Goal: Task Accomplishment & Management: Use online tool/utility

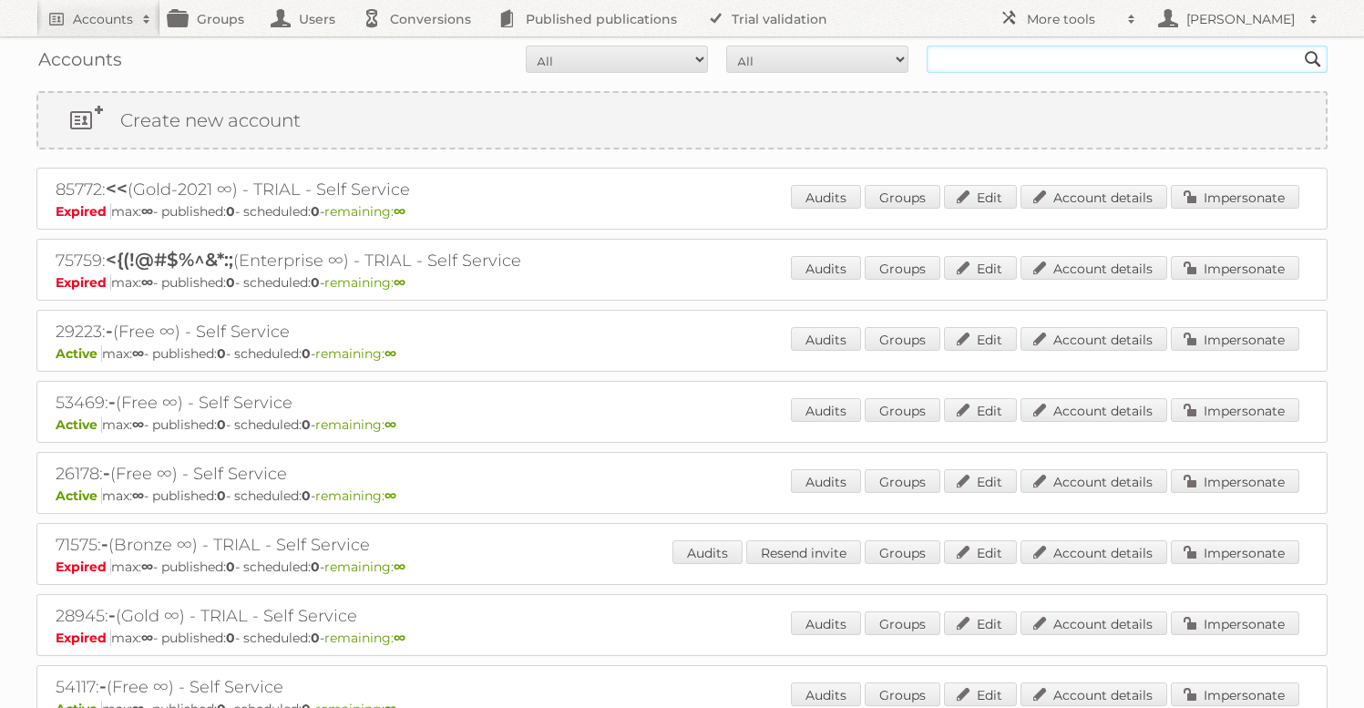
click at [987, 66] on input "text" at bounding box center [1126, 59] width 401 height 27
type input "gisele"
click at [1299, 46] on input "Search" at bounding box center [1312, 59] width 27 height 27
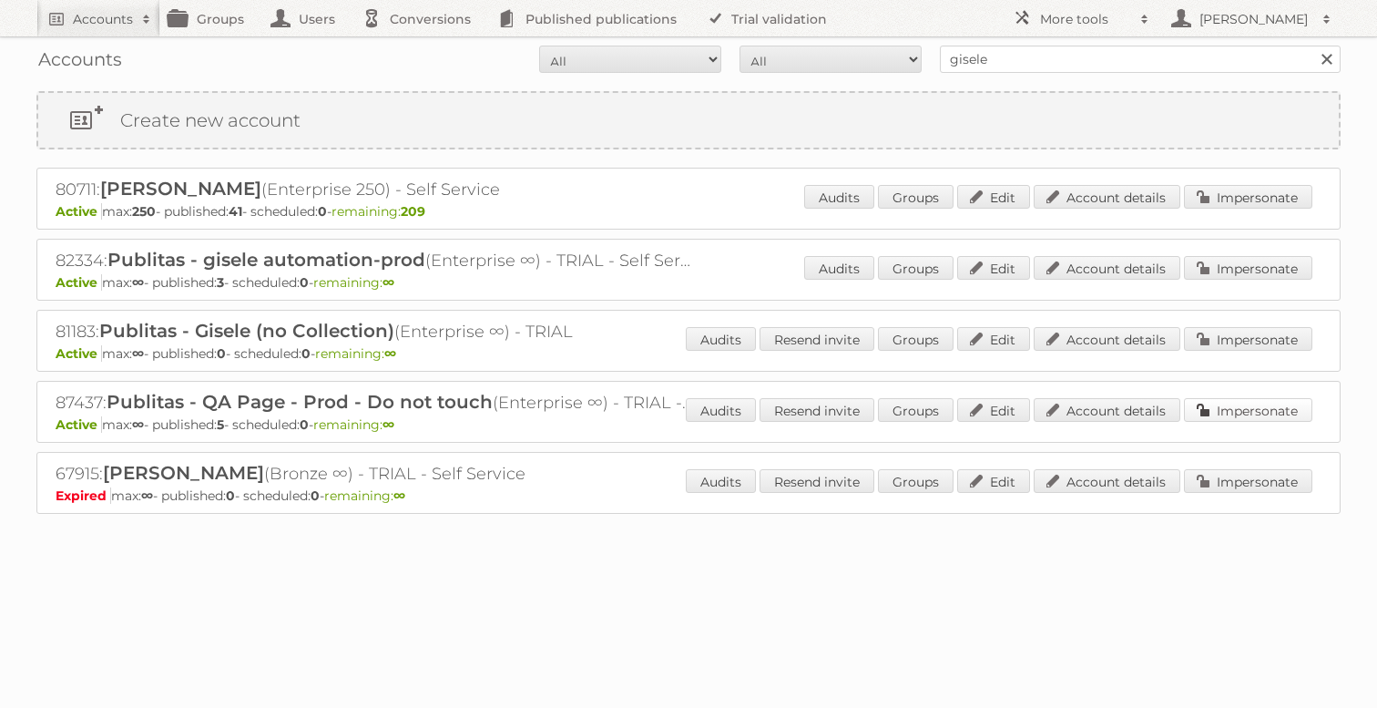
click at [1235, 413] on link "Impersonate" at bounding box center [1248, 410] width 128 height 24
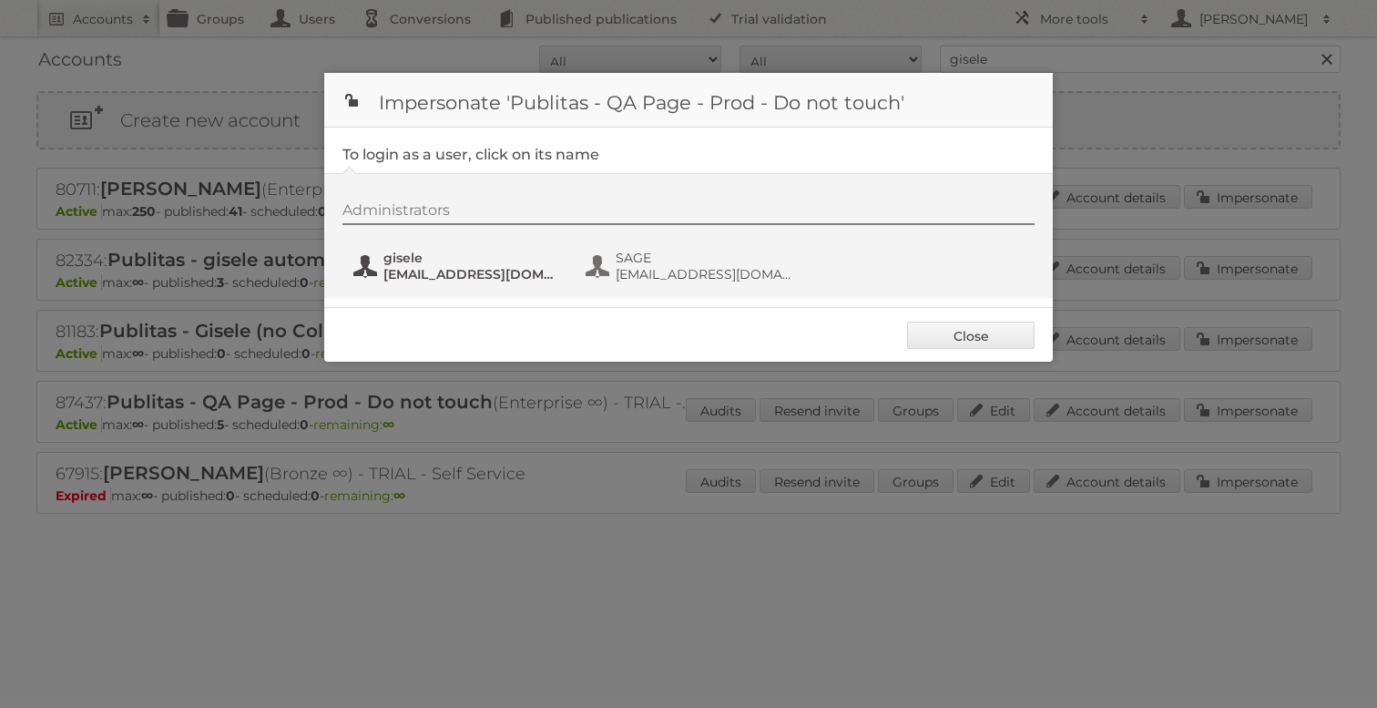
click at [408, 261] on span "gisele" at bounding box center [471, 258] width 177 height 16
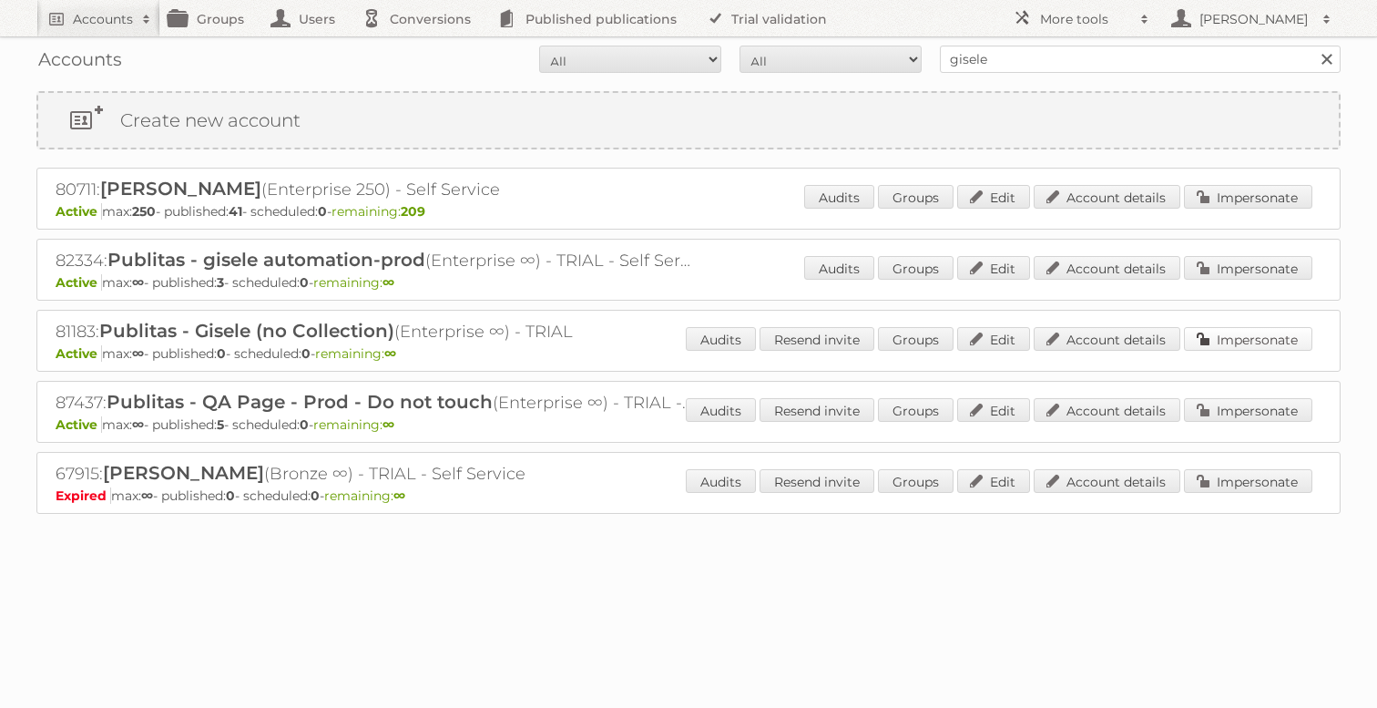
click at [1262, 335] on link "Impersonate" at bounding box center [1248, 339] width 128 height 24
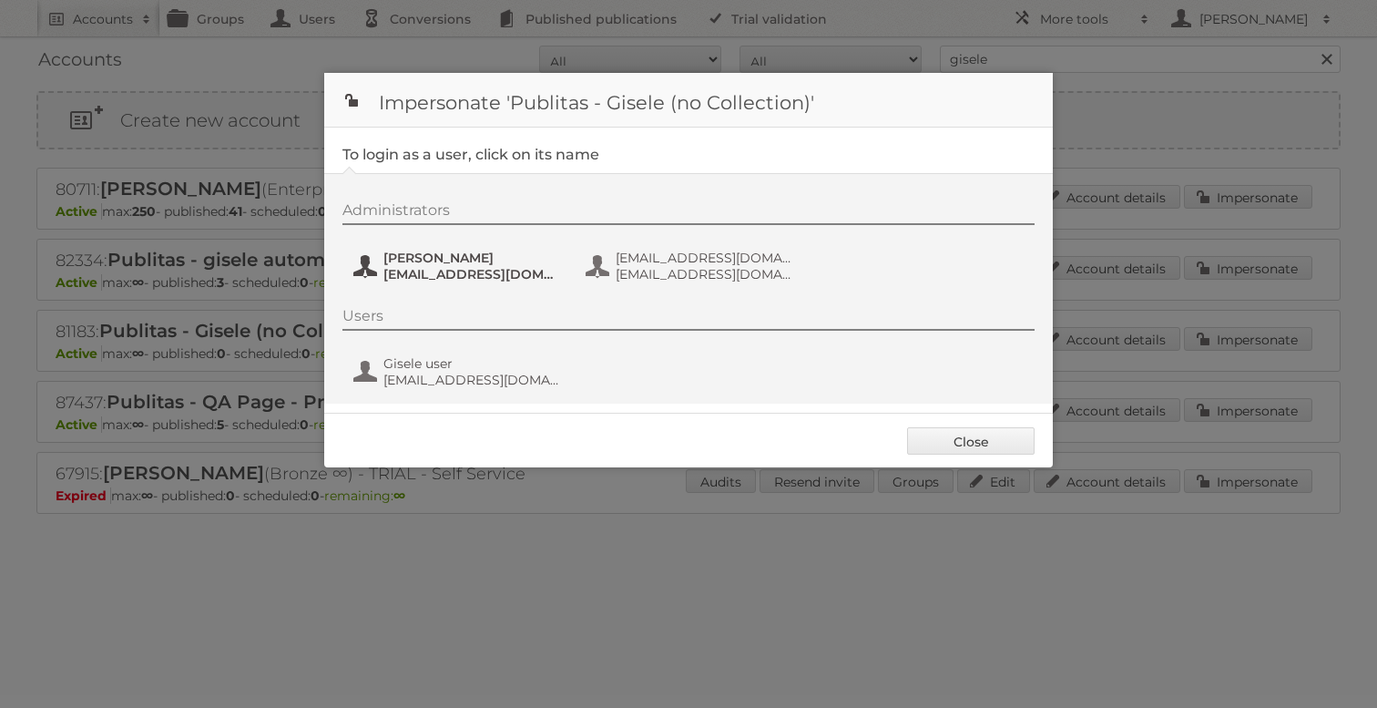
click at [455, 268] on span "gisele+prod@publitas.com" at bounding box center [471, 274] width 177 height 16
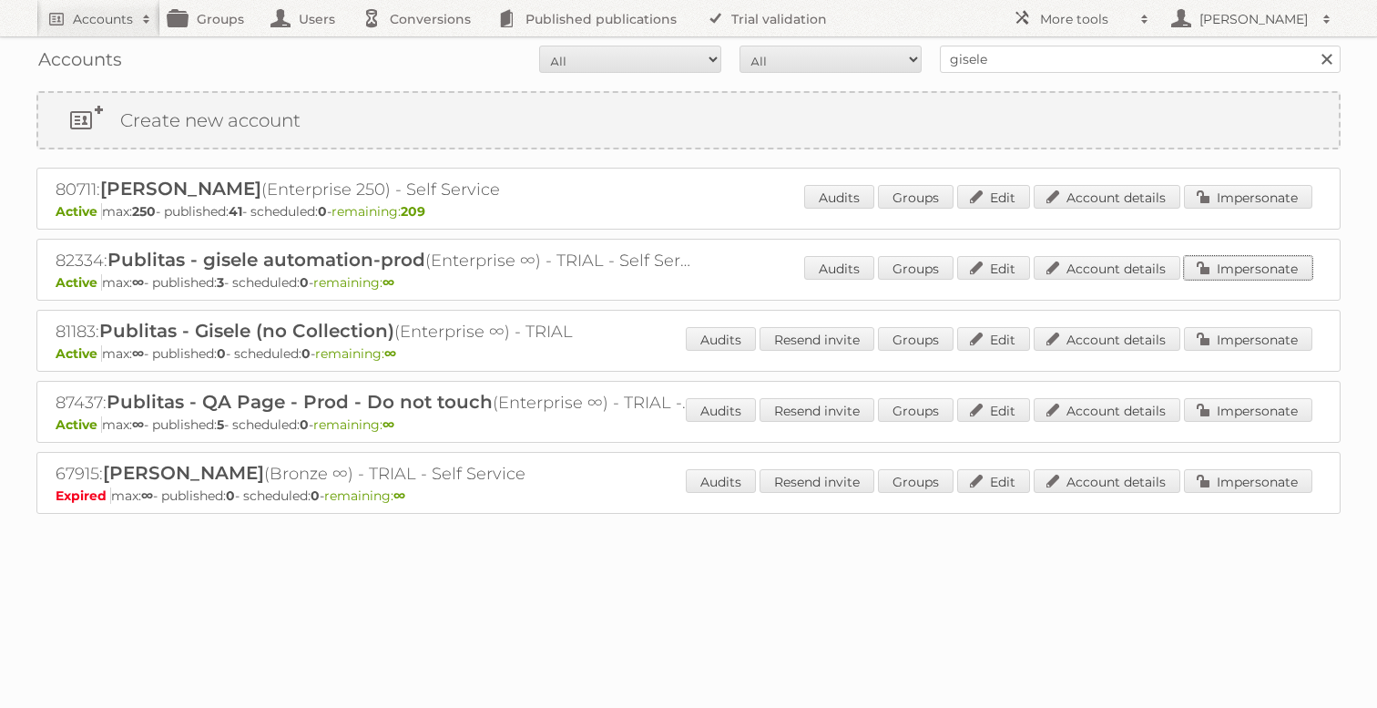
drag, startPoint x: 1226, startPoint y: 273, endPoint x: 1092, endPoint y: 270, distance: 134.0
click at [1226, 273] on link "Impersonate" at bounding box center [1248, 268] width 128 height 24
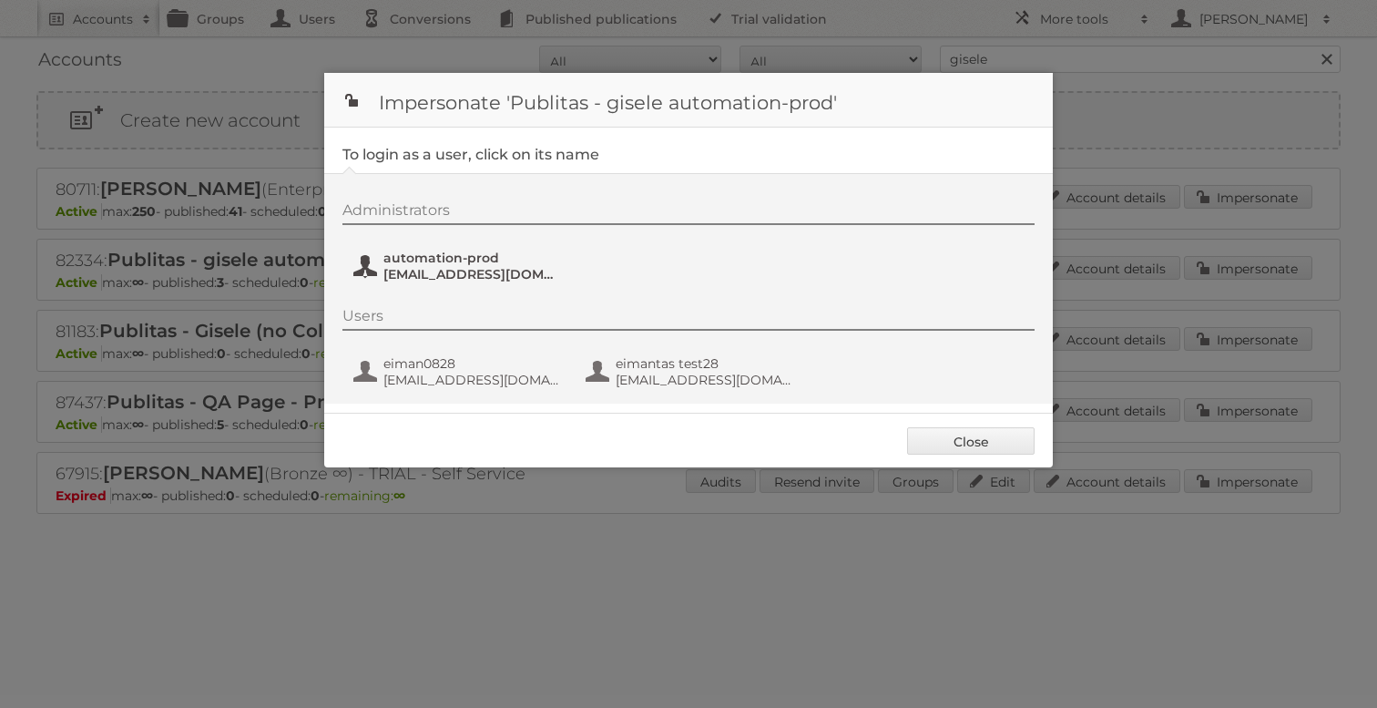
click at [466, 278] on span "gisele+1500@publitas.com" at bounding box center [471, 274] width 177 height 16
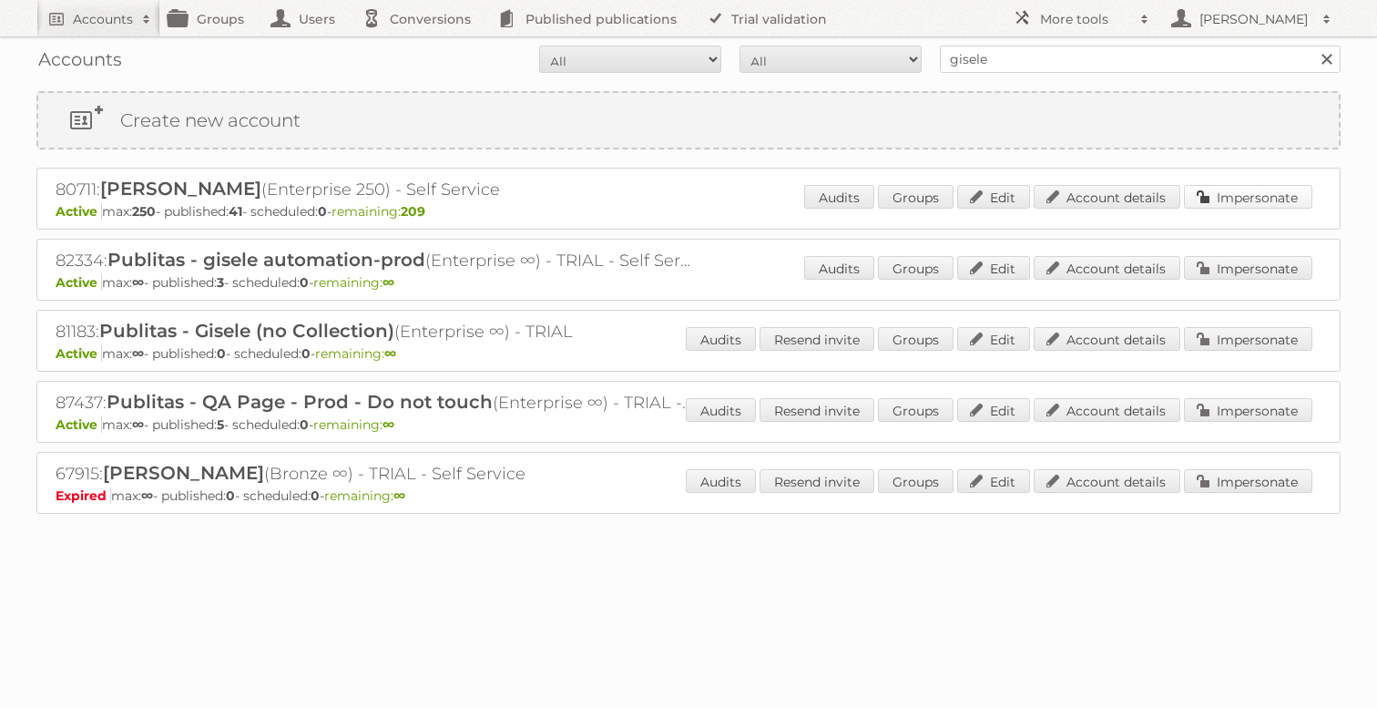
click at [1253, 198] on link "Impersonate" at bounding box center [1248, 197] width 128 height 24
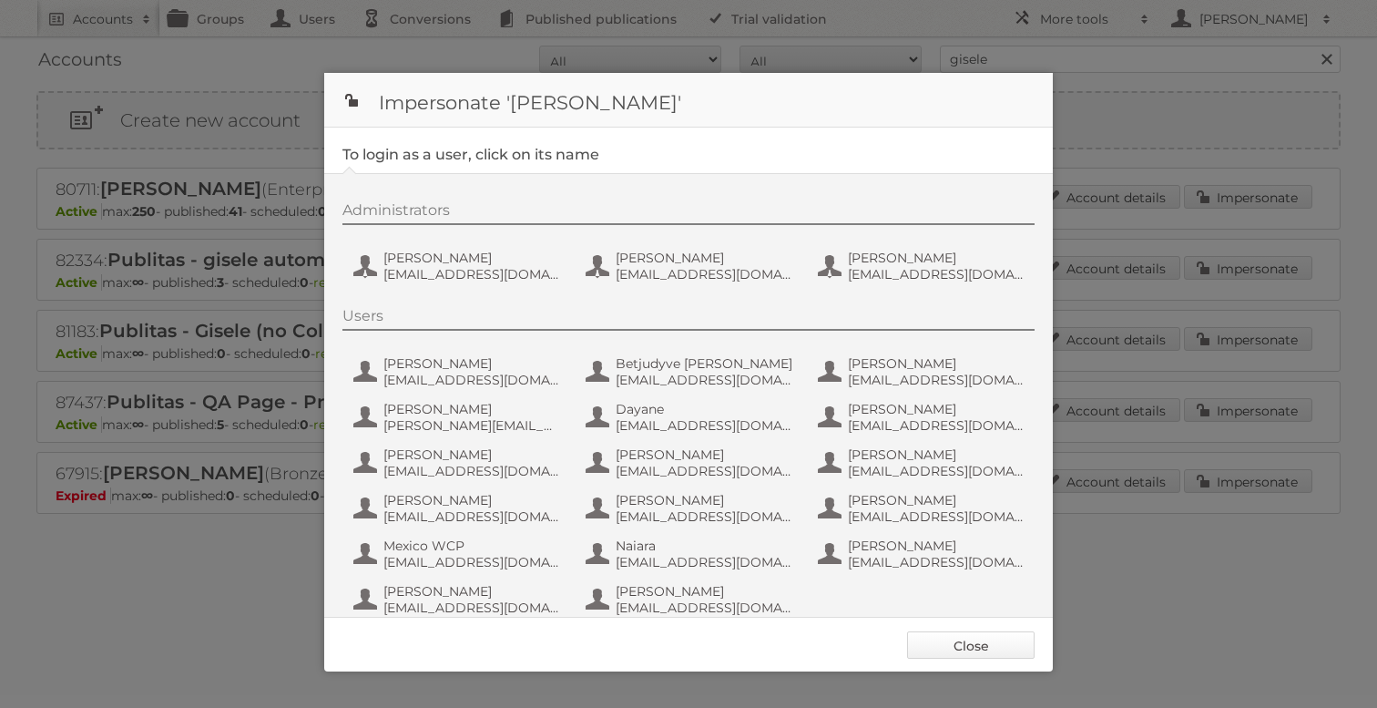
click at [944, 648] on link "Close" at bounding box center [971, 644] width 128 height 27
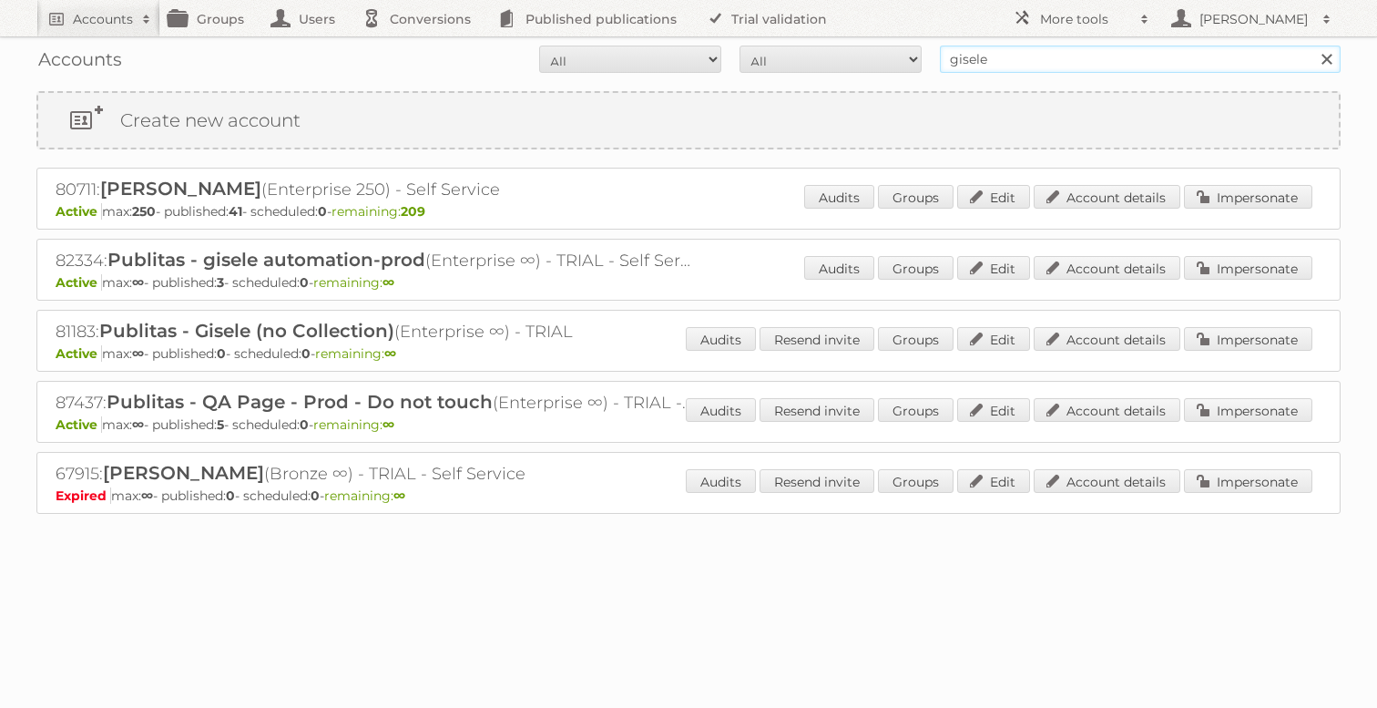
click at [1115, 65] on input "gisele" at bounding box center [1140, 59] width 401 height 27
type input "eiman"
click at [1313, 46] on input "Search" at bounding box center [1326, 59] width 27 height 27
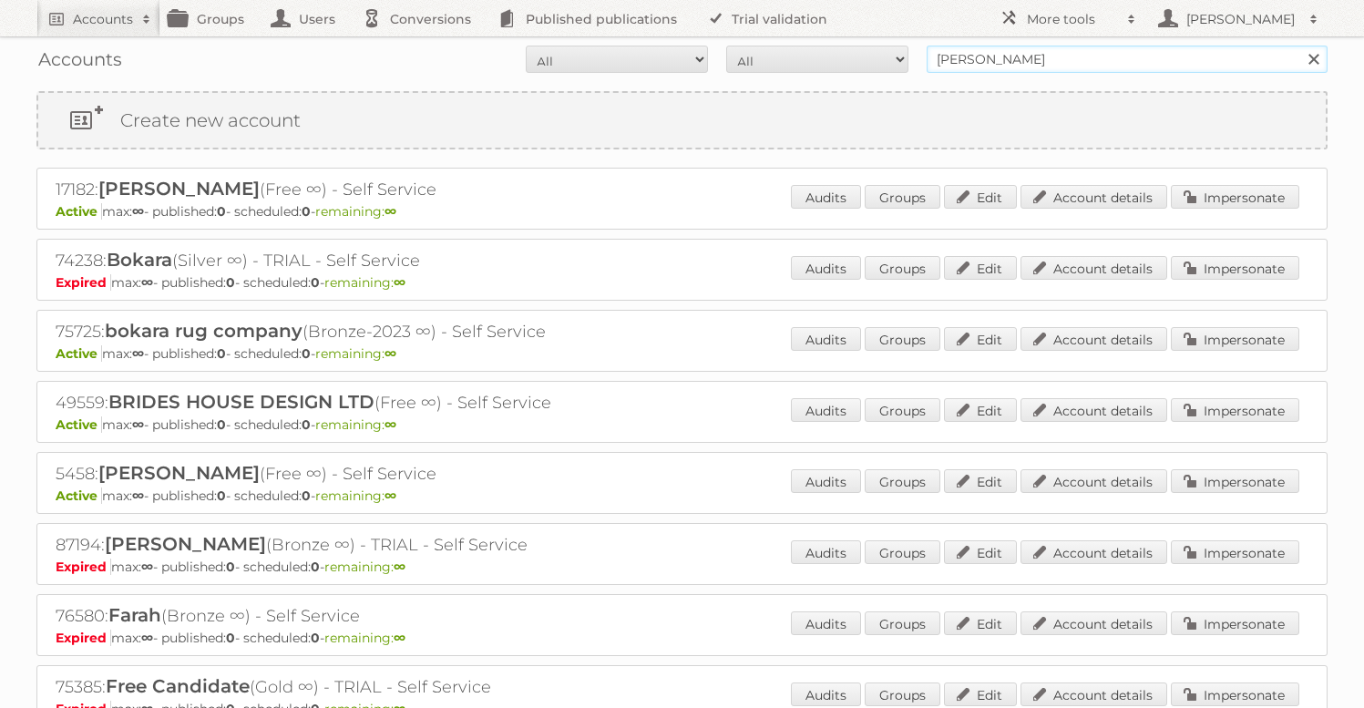
click at [1094, 57] on input "eiman" at bounding box center [1126, 59] width 401 height 27
type input "eimantas"
click at [1299, 46] on input "Search" at bounding box center [1312, 59] width 27 height 27
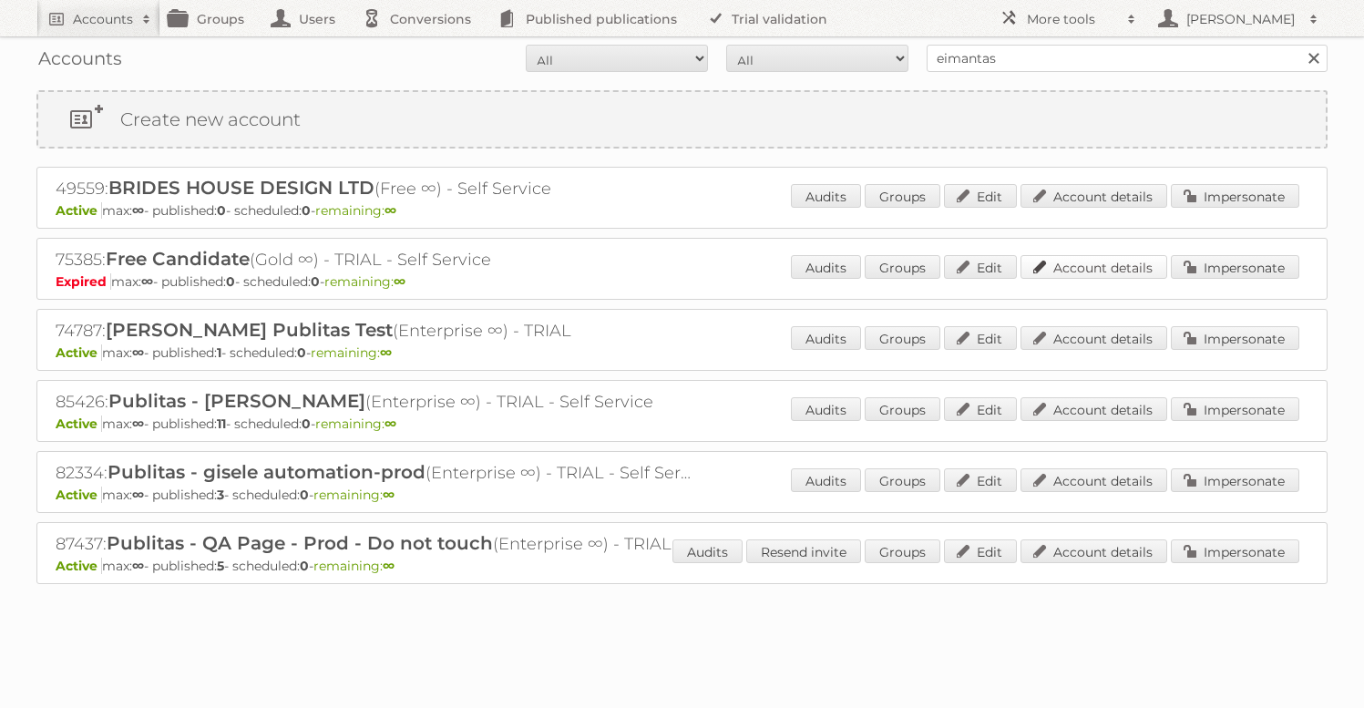
scroll to position [2, 0]
click at [1253, 400] on link "Impersonate" at bounding box center [1235, 408] width 128 height 24
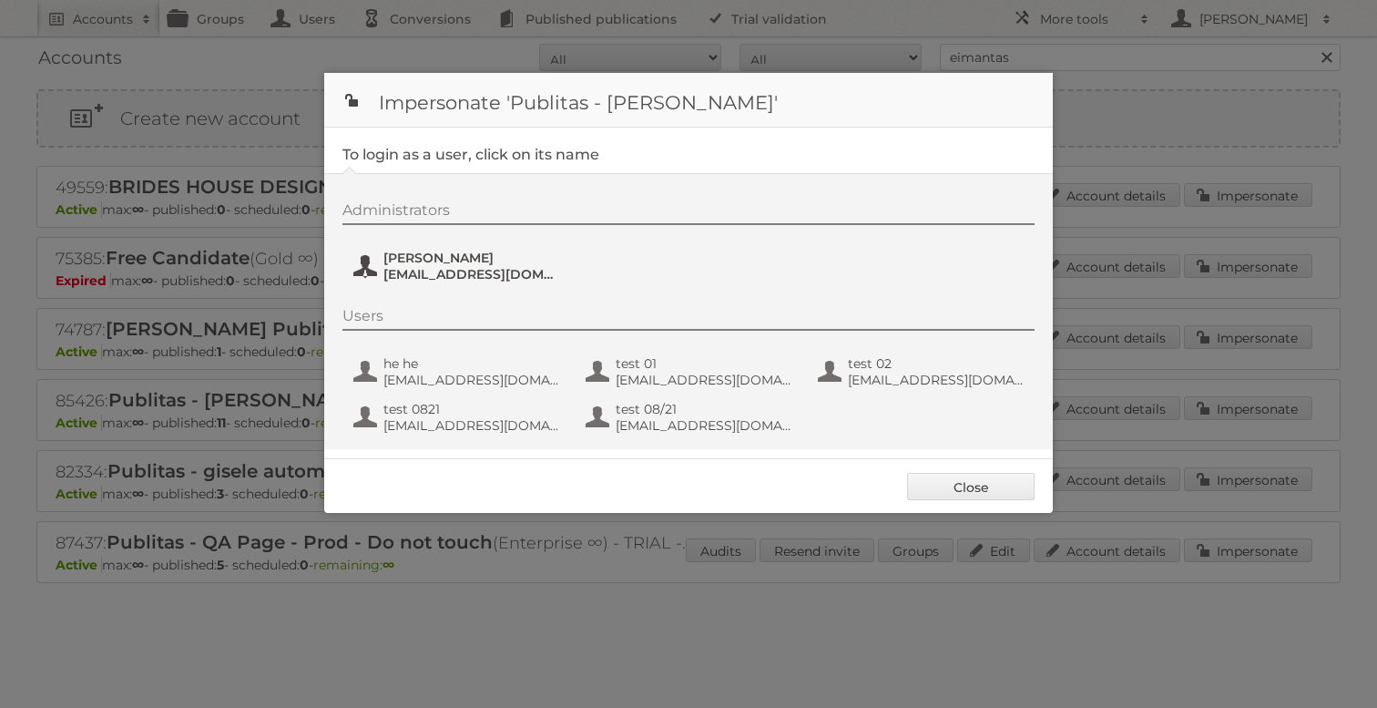
click at [459, 275] on span "eimantas@publitas.com" at bounding box center [471, 274] width 177 height 16
